Goal: Transaction & Acquisition: Purchase product/service

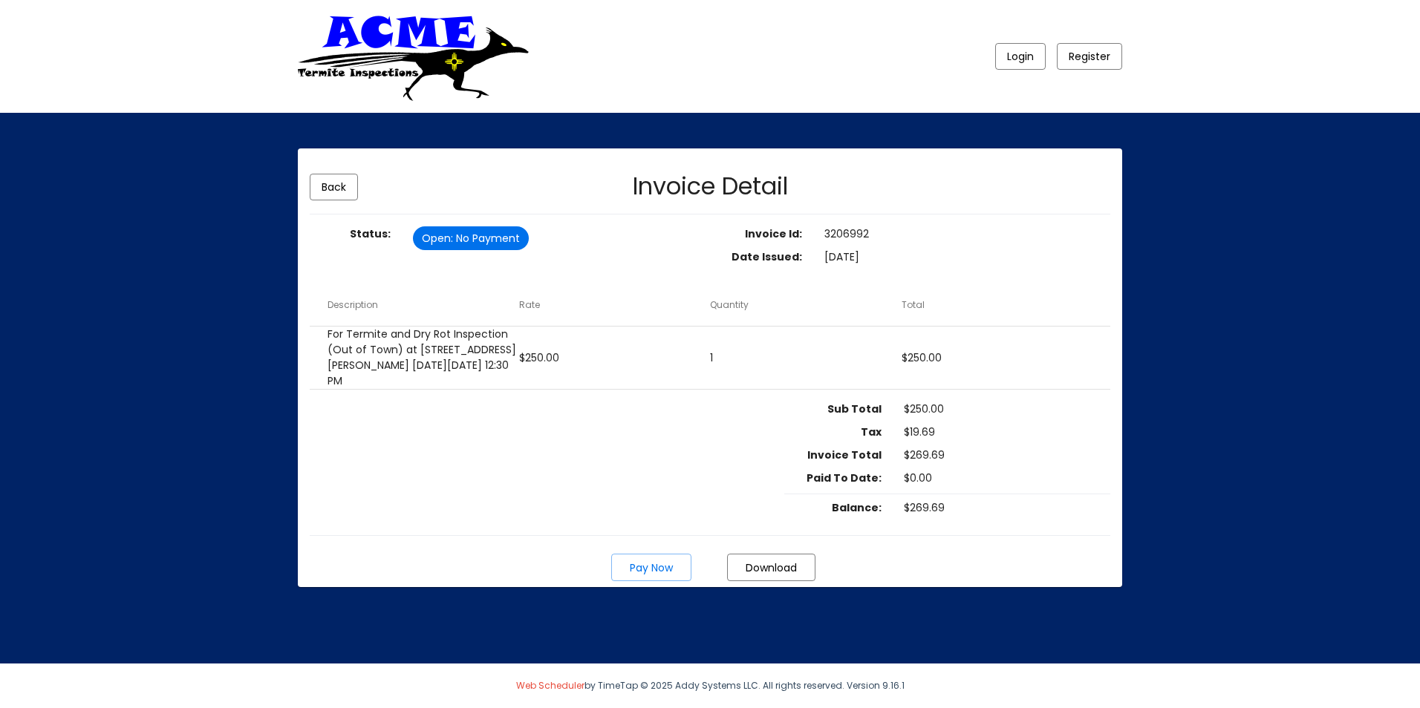
click at [635, 560] on span "Pay Now" at bounding box center [651, 567] width 43 height 15
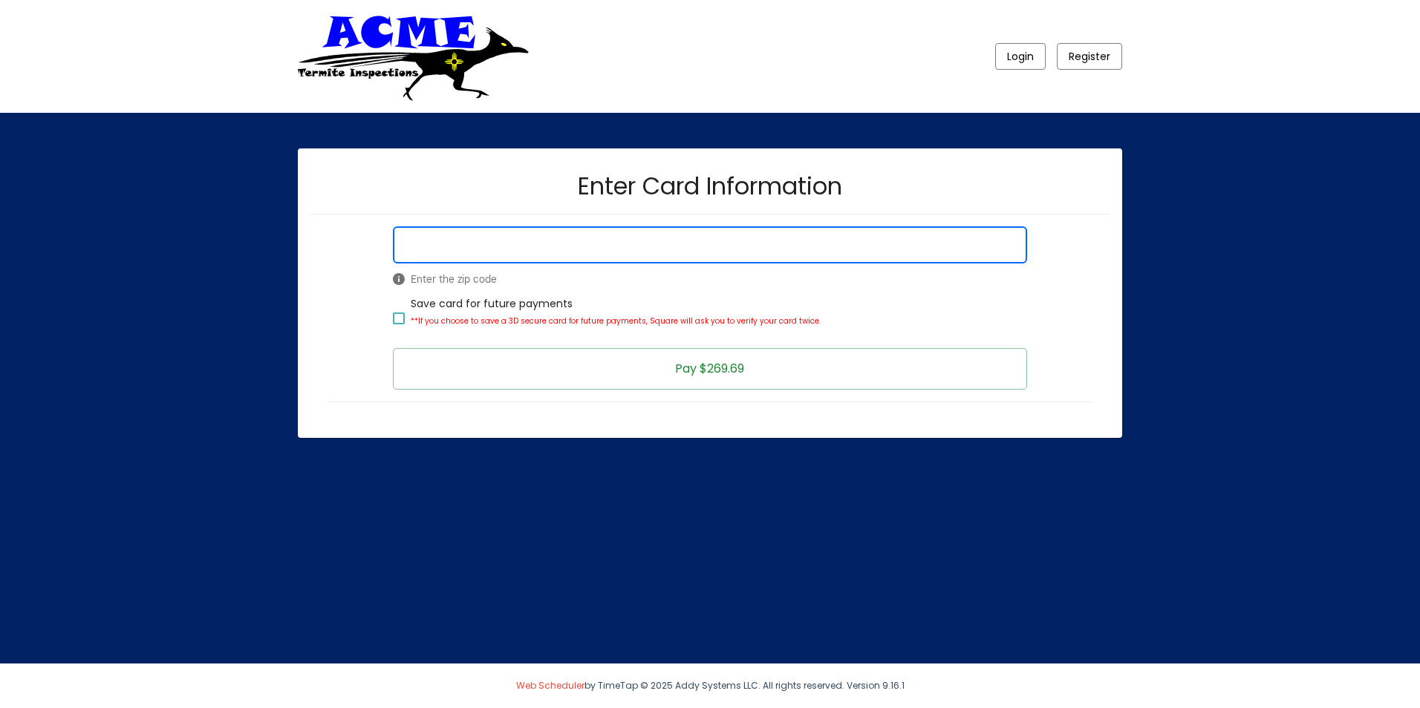
click at [324, 345] on div "Enter the zip code Save card for future payments **If you choose to save a 3D s…" at bounding box center [709, 307] width 787 height 163
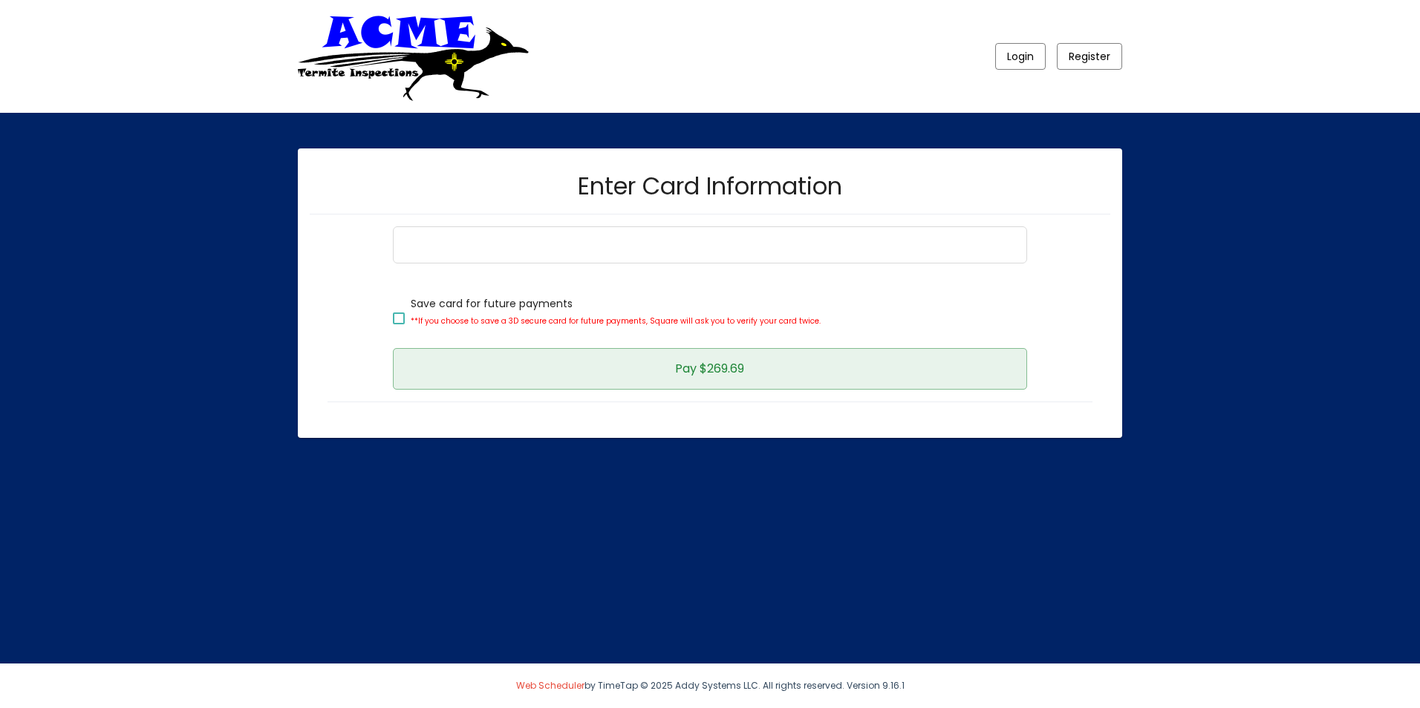
click at [671, 370] on button "Pay $269.69" at bounding box center [709, 369] width 633 height 42
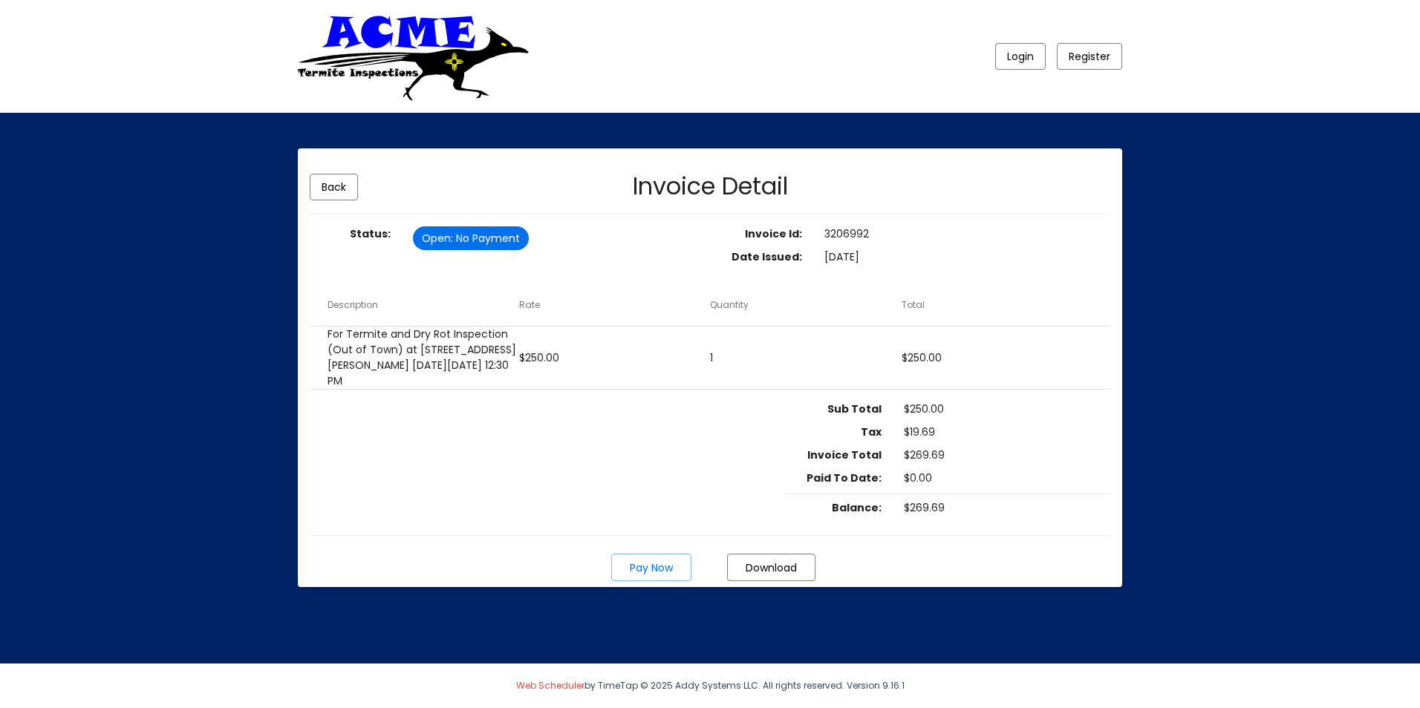
click at [778, 570] on span "Download" at bounding box center [770, 568] width 51 height 15
click at [1141, 414] on div "Login Register Back Invoice Detail Status: Open : No Payment Invoice Id: 320699…" at bounding box center [710, 338] width 1420 height 676
click at [636, 579] on button "Pay Now" at bounding box center [651, 567] width 80 height 27
